Goal: Information Seeking & Learning: Learn about a topic

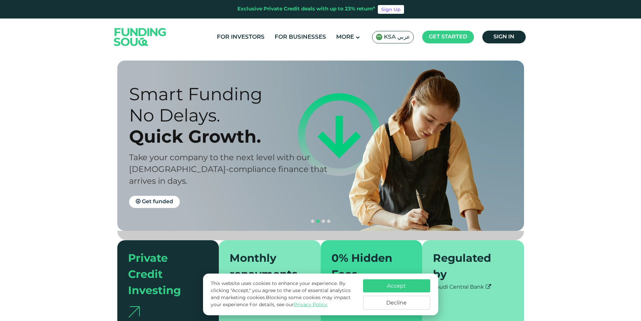
drag, startPoint x: 396, startPoint y: 288, endPoint x: 383, endPoint y: 281, distance: 14.9
click at [396, 287] on button "Accept" at bounding box center [396, 285] width 67 height 13
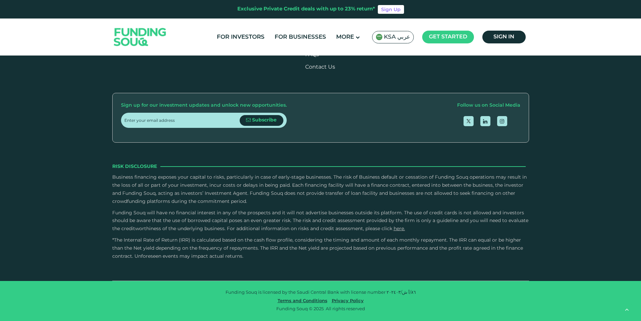
scroll to position [1076, 0]
type tc-range-slider "4"
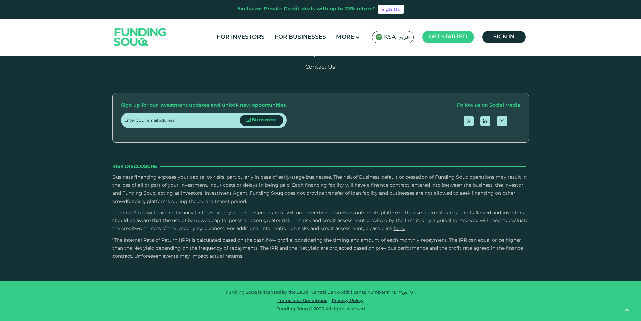
scroll to position [1210, 0]
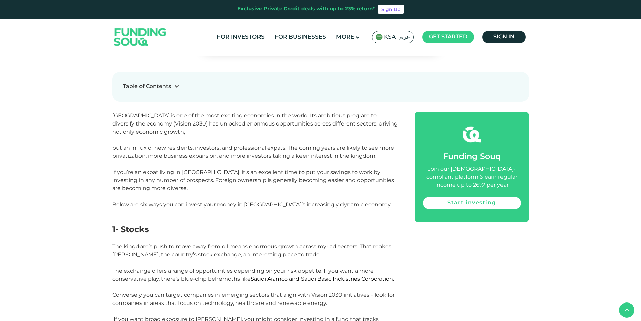
scroll to position [336, 0]
